Goal: Task Accomplishment & Management: Use online tool/utility

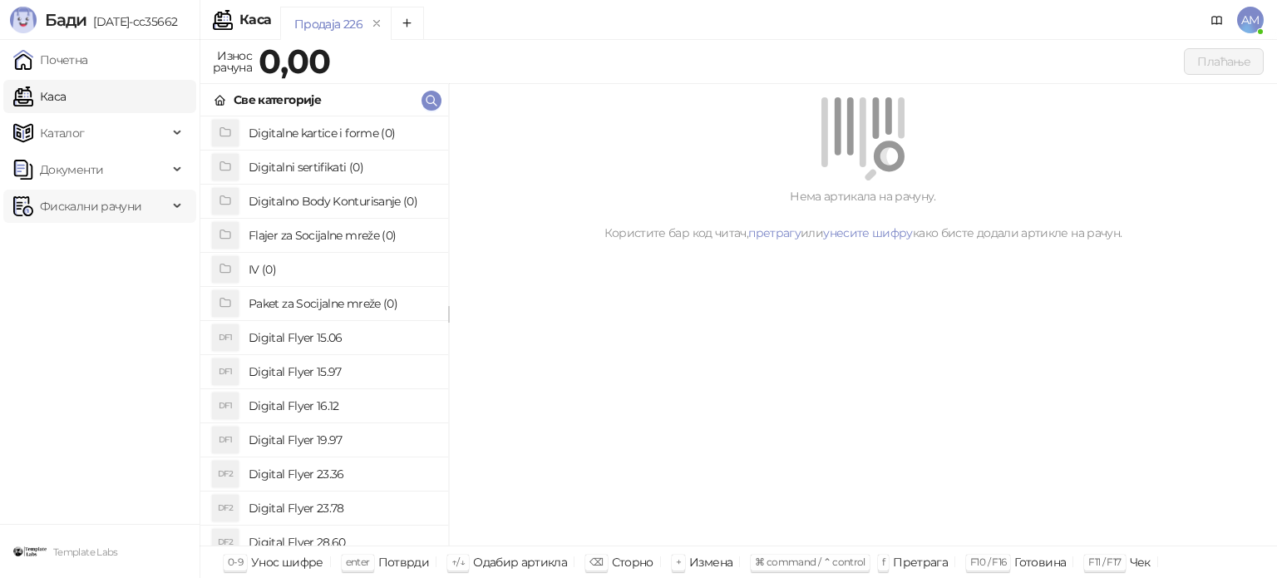
click at [127, 219] on span "Фискални рачуни" at bounding box center [90, 206] width 101 height 33
click at [108, 280] on link "По данима" at bounding box center [64, 279] width 88 height 33
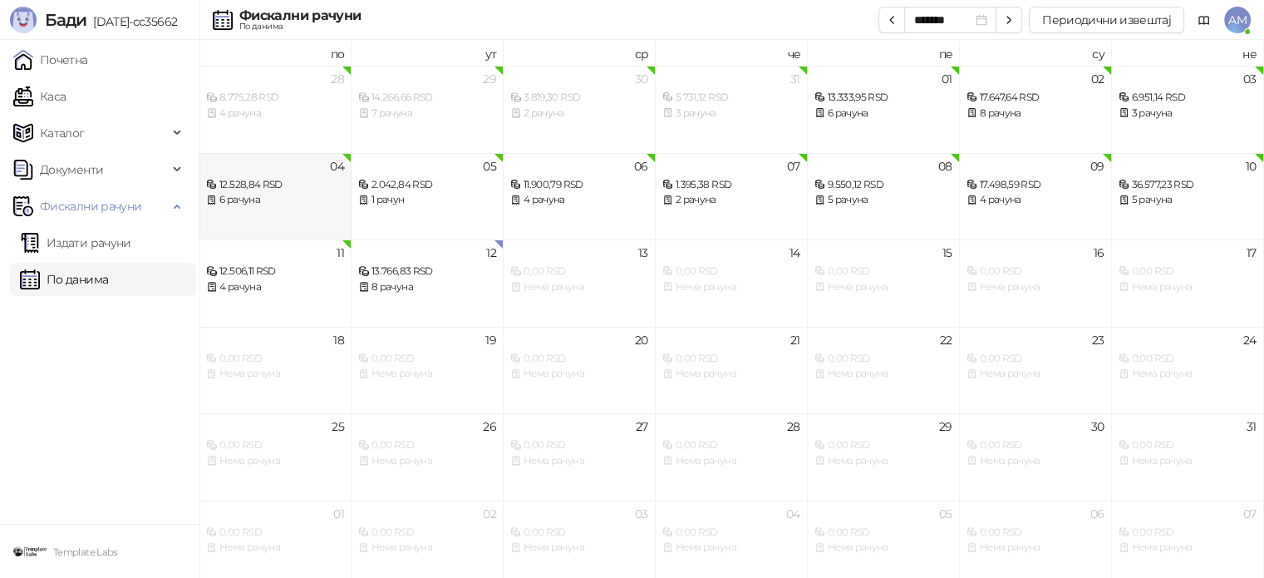
click at [284, 185] on div "12.528,84 RSD" at bounding box center [275, 185] width 138 height 16
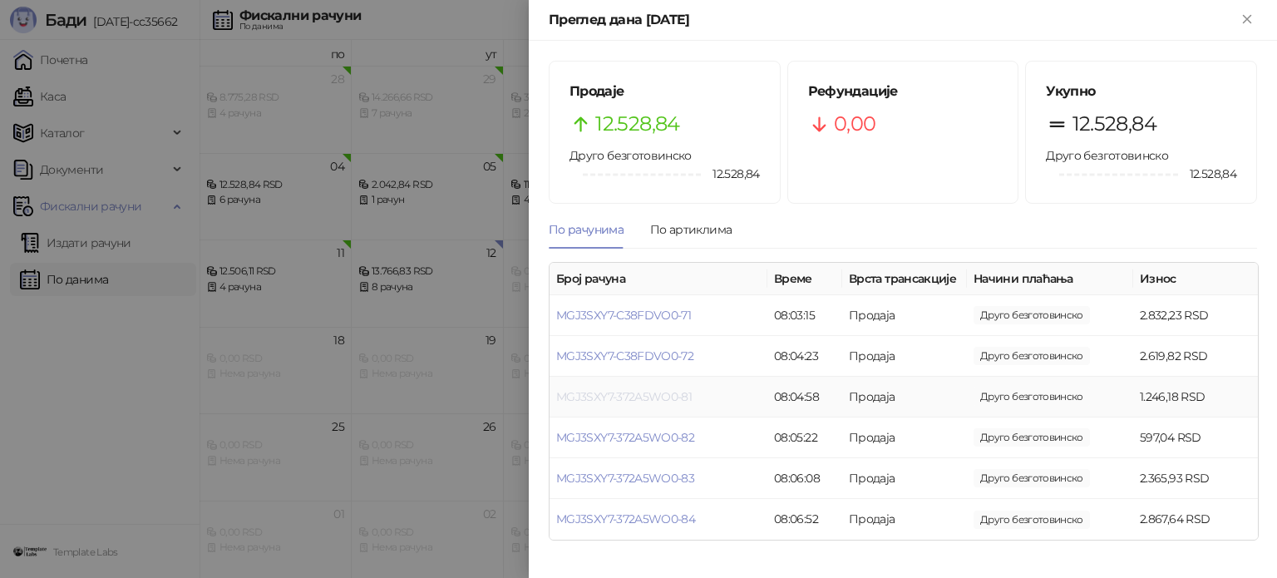
click at [629, 395] on link "MGJ3SXY7-372A5WO0-81" at bounding box center [624, 396] width 136 height 15
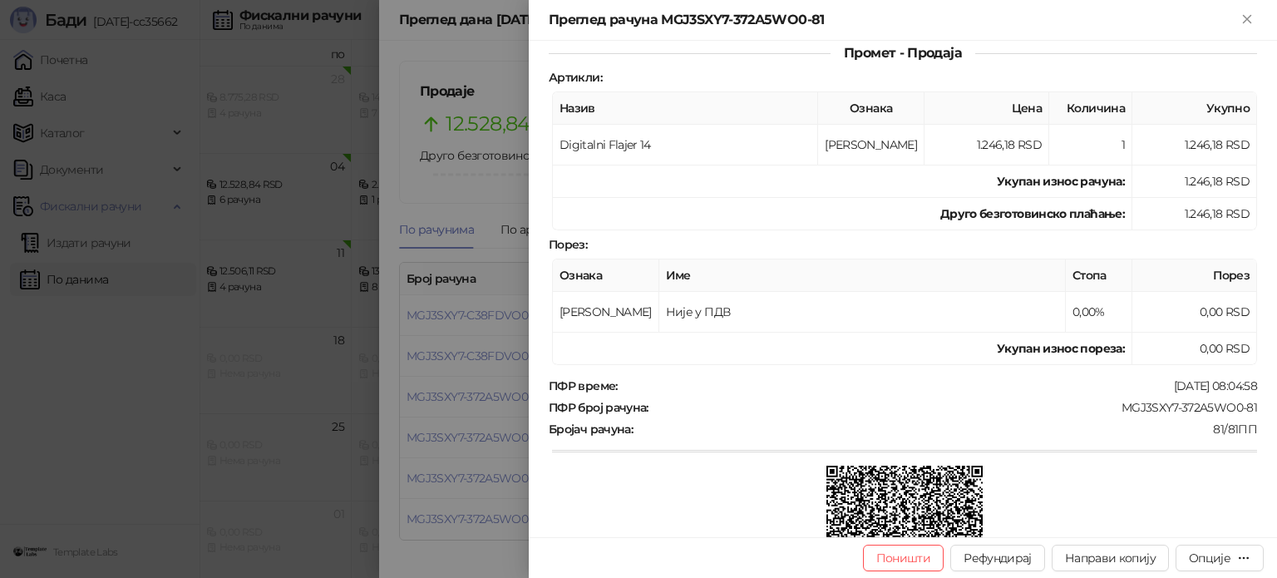
scroll to position [166, 0]
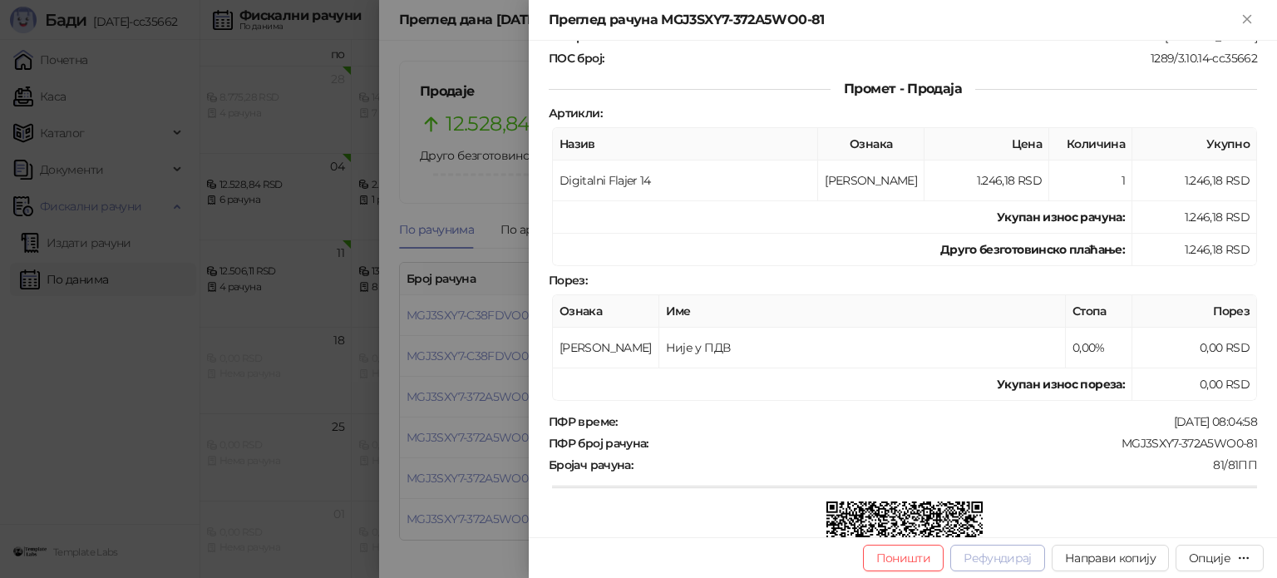
click at [988, 552] on button "Рефундирај" at bounding box center [997, 558] width 95 height 27
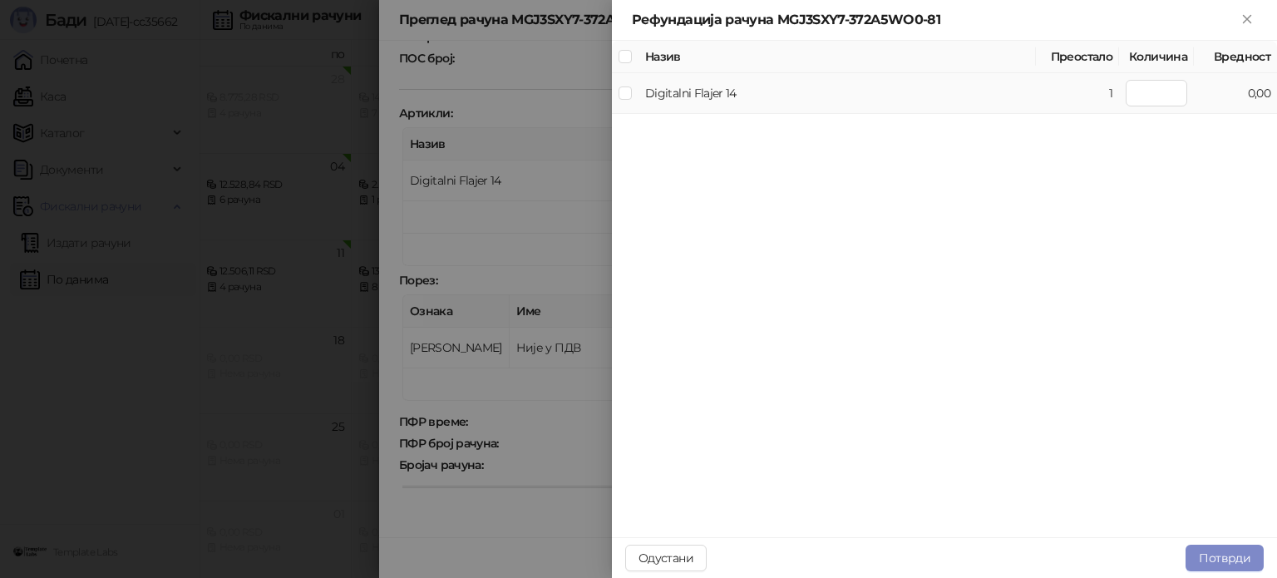
type input "*"
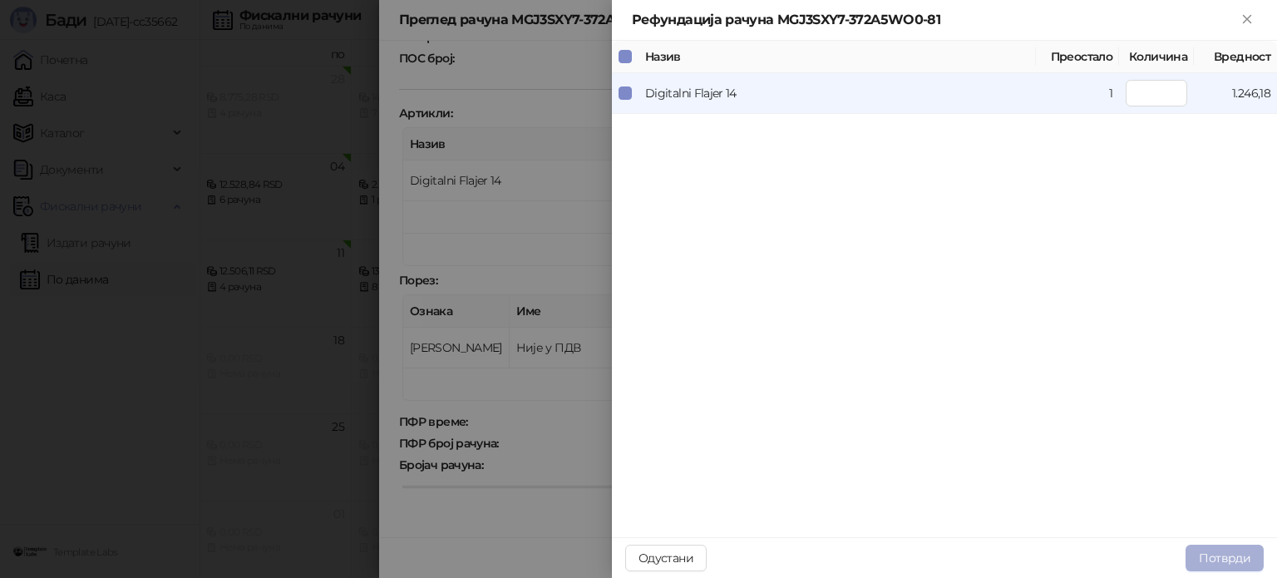
click at [1238, 556] on button "Потврди" at bounding box center [1225, 558] width 78 height 27
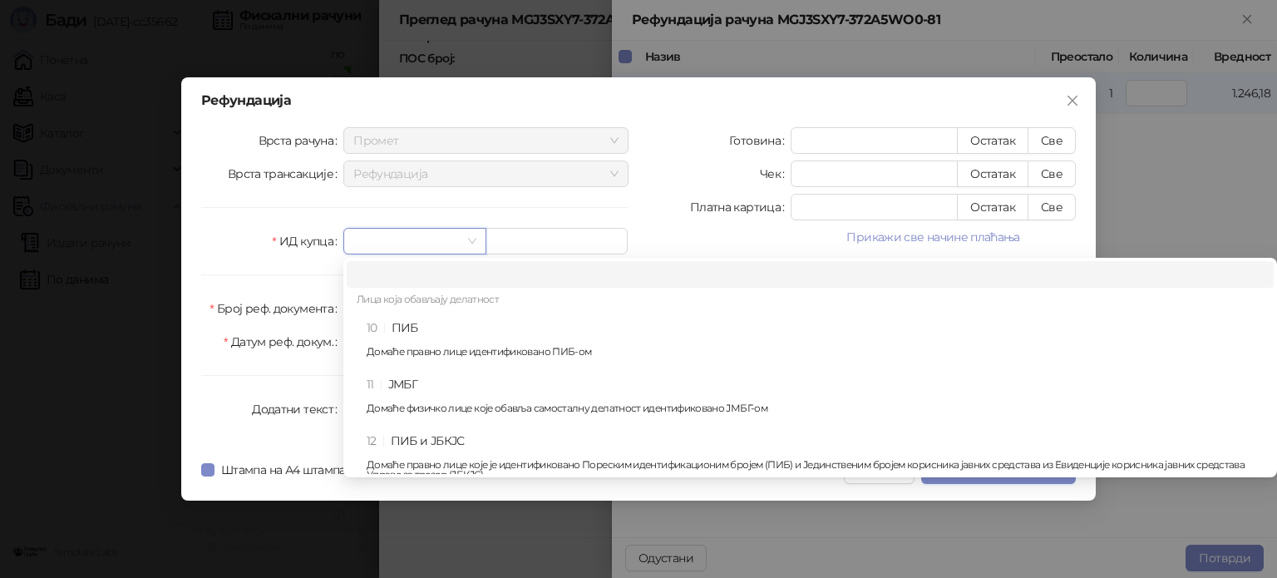
click at [441, 231] on input "search" at bounding box center [406, 241] width 107 height 25
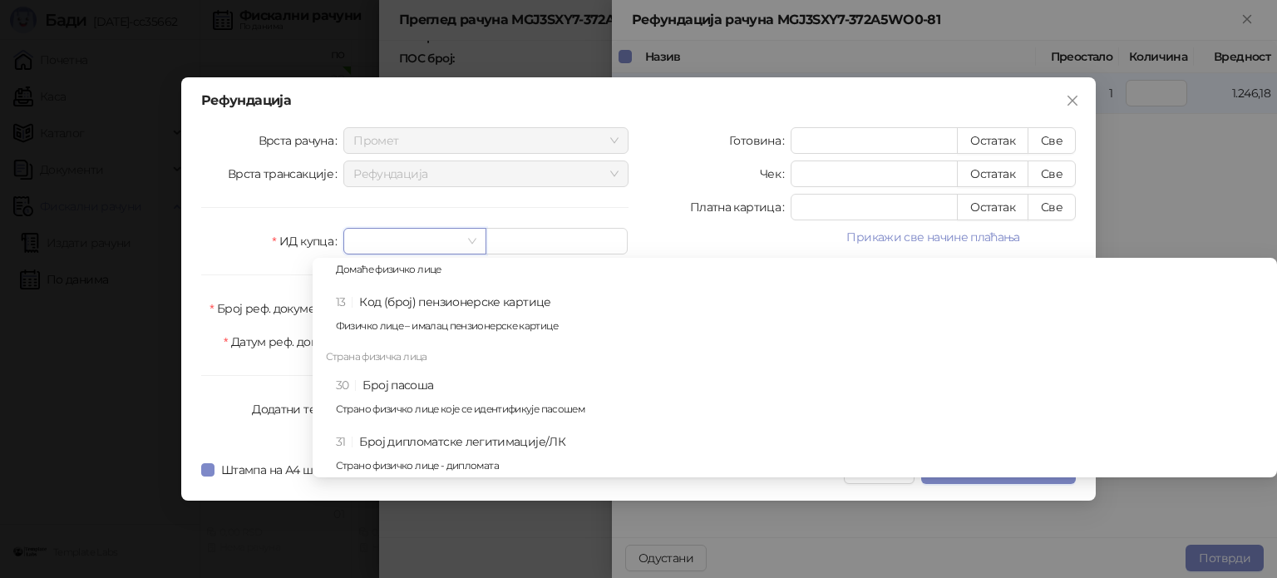
scroll to position [665, 0]
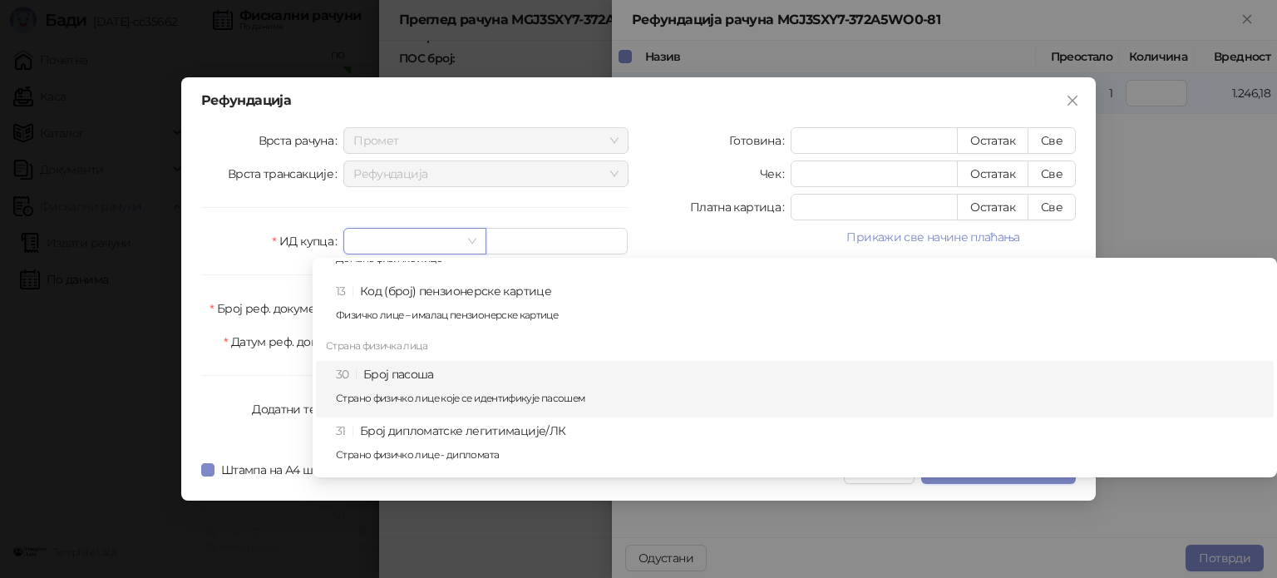
click at [460, 393] on p "Страно физичко лице које се идентификује пасошем" at bounding box center [800, 398] width 928 height 10
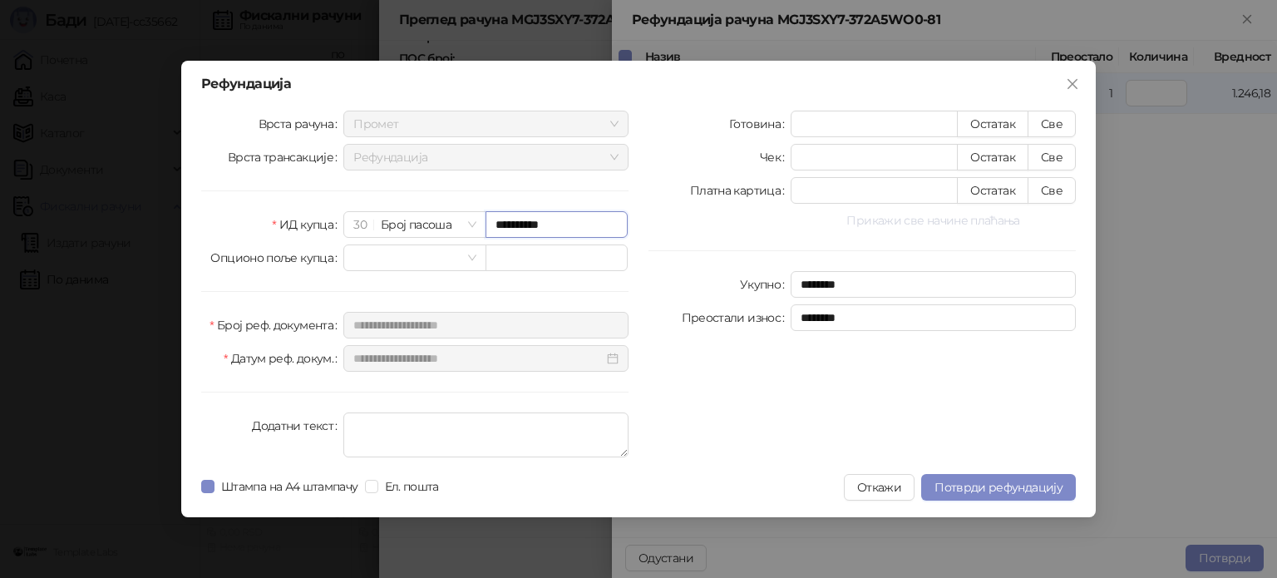
type input "**********"
click at [983, 223] on button "Прикажи све начине плаћања" at bounding box center [933, 220] width 285 height 20
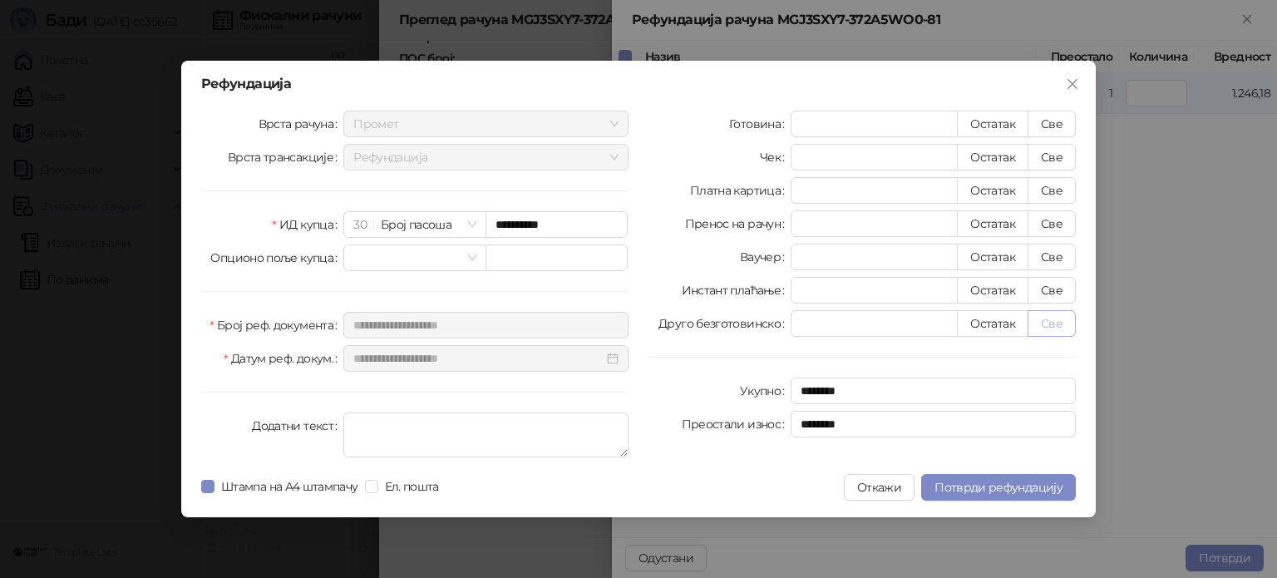
click at [1044, 323] on button "Све" at bounding box center [1052, 323] width 48 height 27
type input "*******"
type input "****"
click at [1052, 486] on span "Потврди рефундацију" at bounding box center [998, 487] width 128 height 15
